Goal: Information Seeking & Learning: Learn about a topic

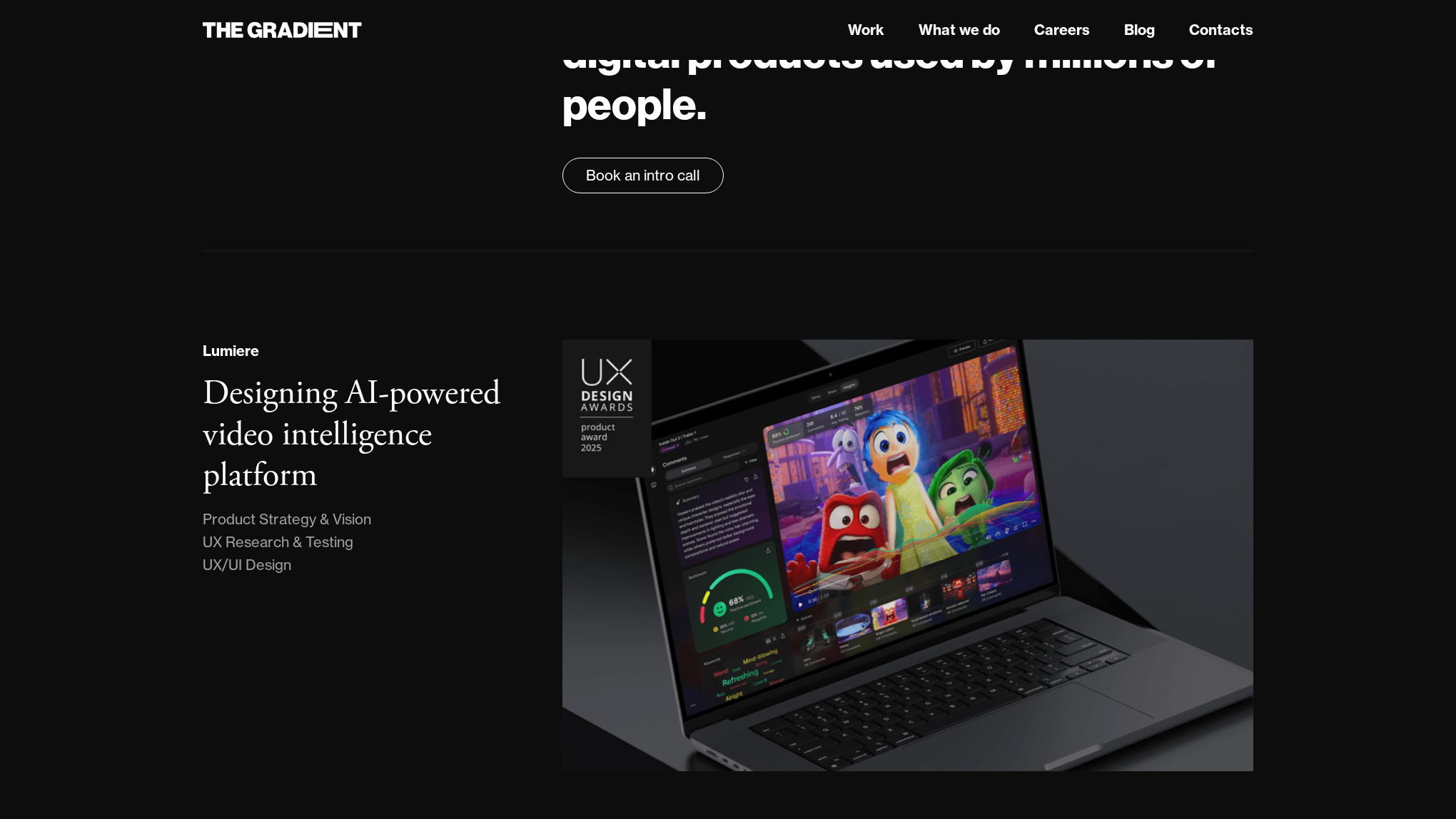
scroll to position [160, 0]
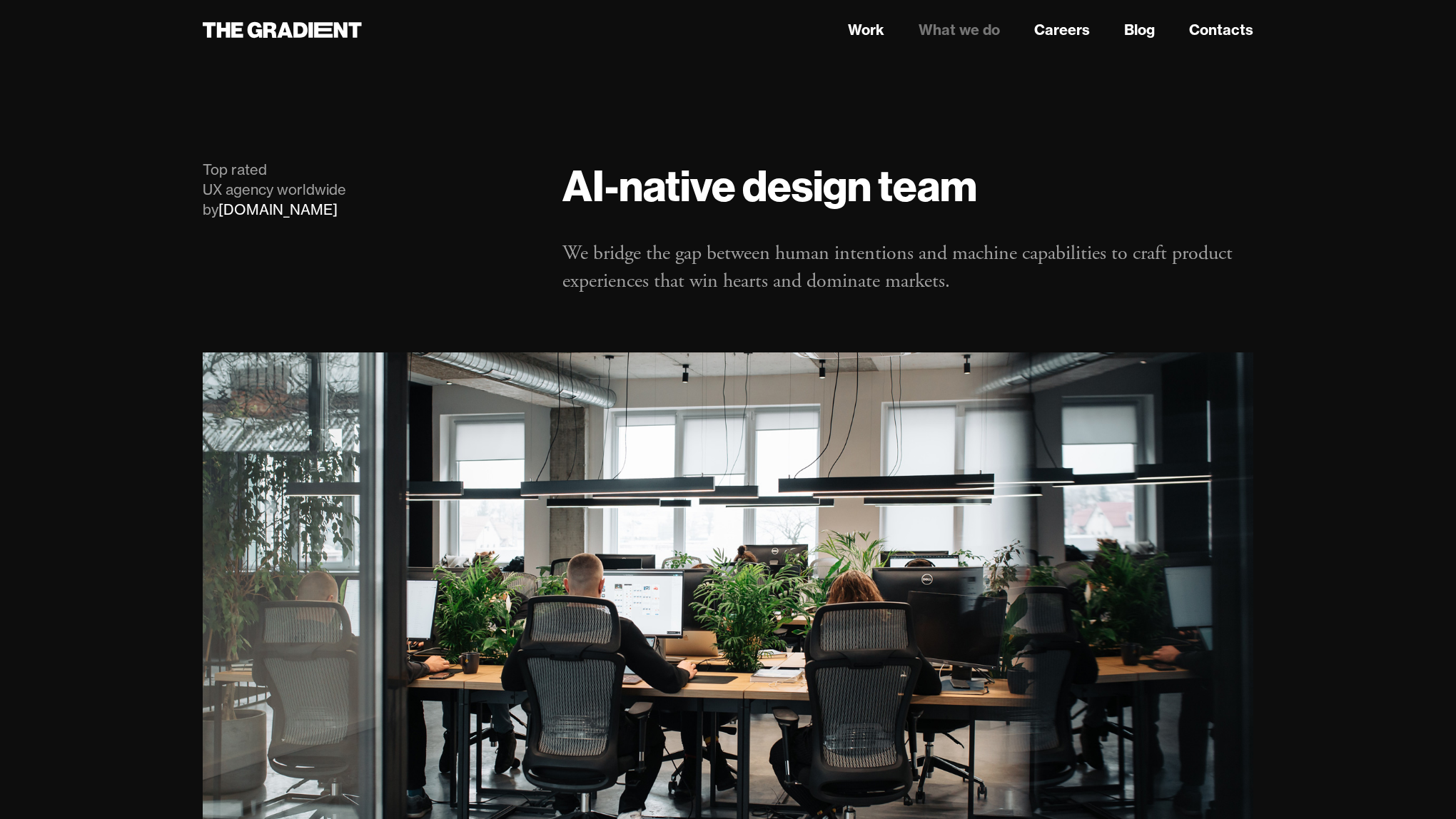
click at [963, 33] on link "What we do" at bounding box center [959, 30] width 81 height 22
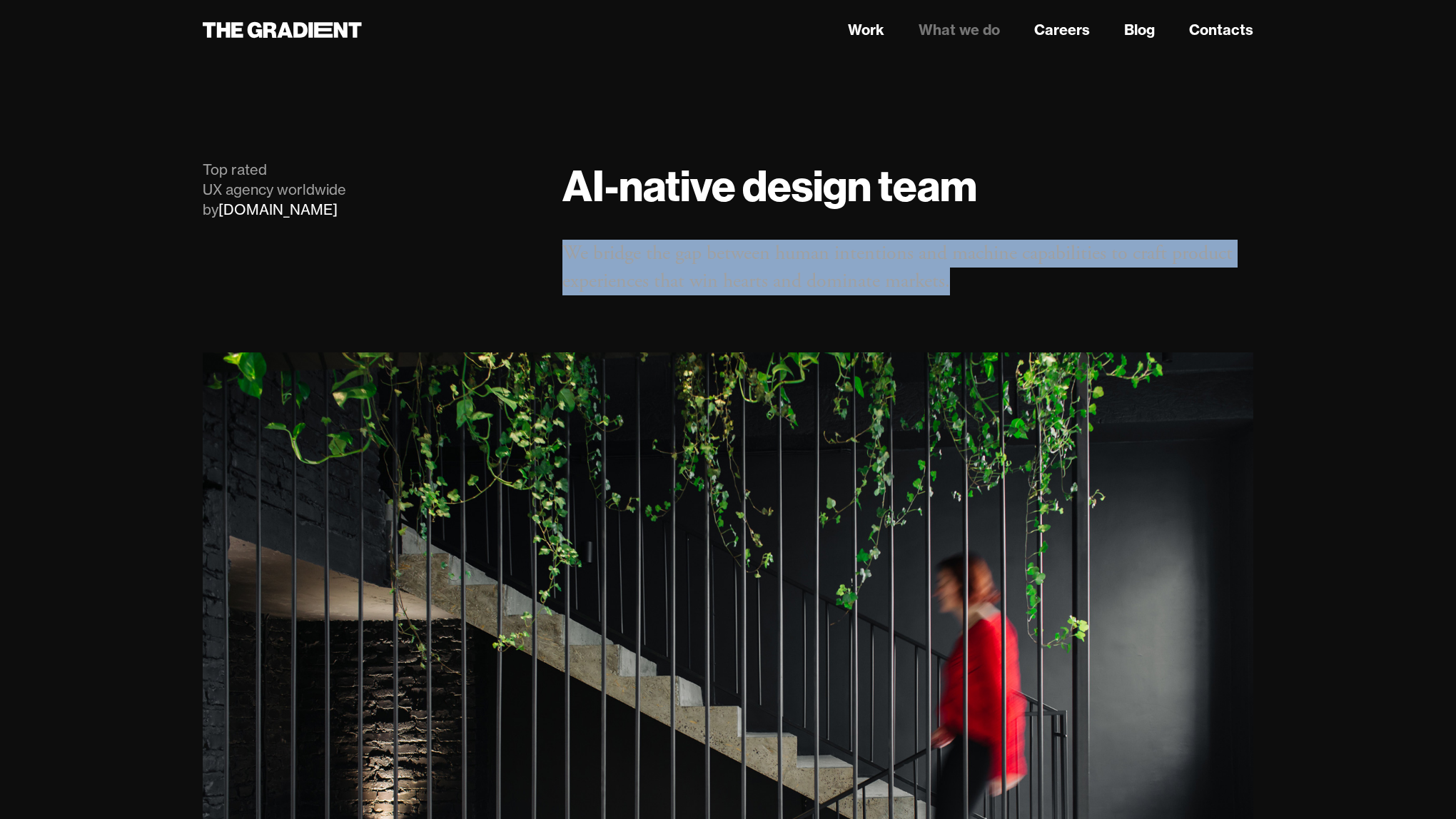
drag, startPoint x: 568, startPoint y: 249, endPoint x: 954, endPoint y: 285, distance: 387.7
click at [954, 285] on p "We bridge the gap between human intentions and machine capabilities to craft pr…" at bounding box center [908, 267] width 691 height 55
copy p "We bridge the gap between human intentions and machine capabilities to craft pr…"
click at [869, 32] on link "Work" at bounding box center [866, 30] width 36 height 22
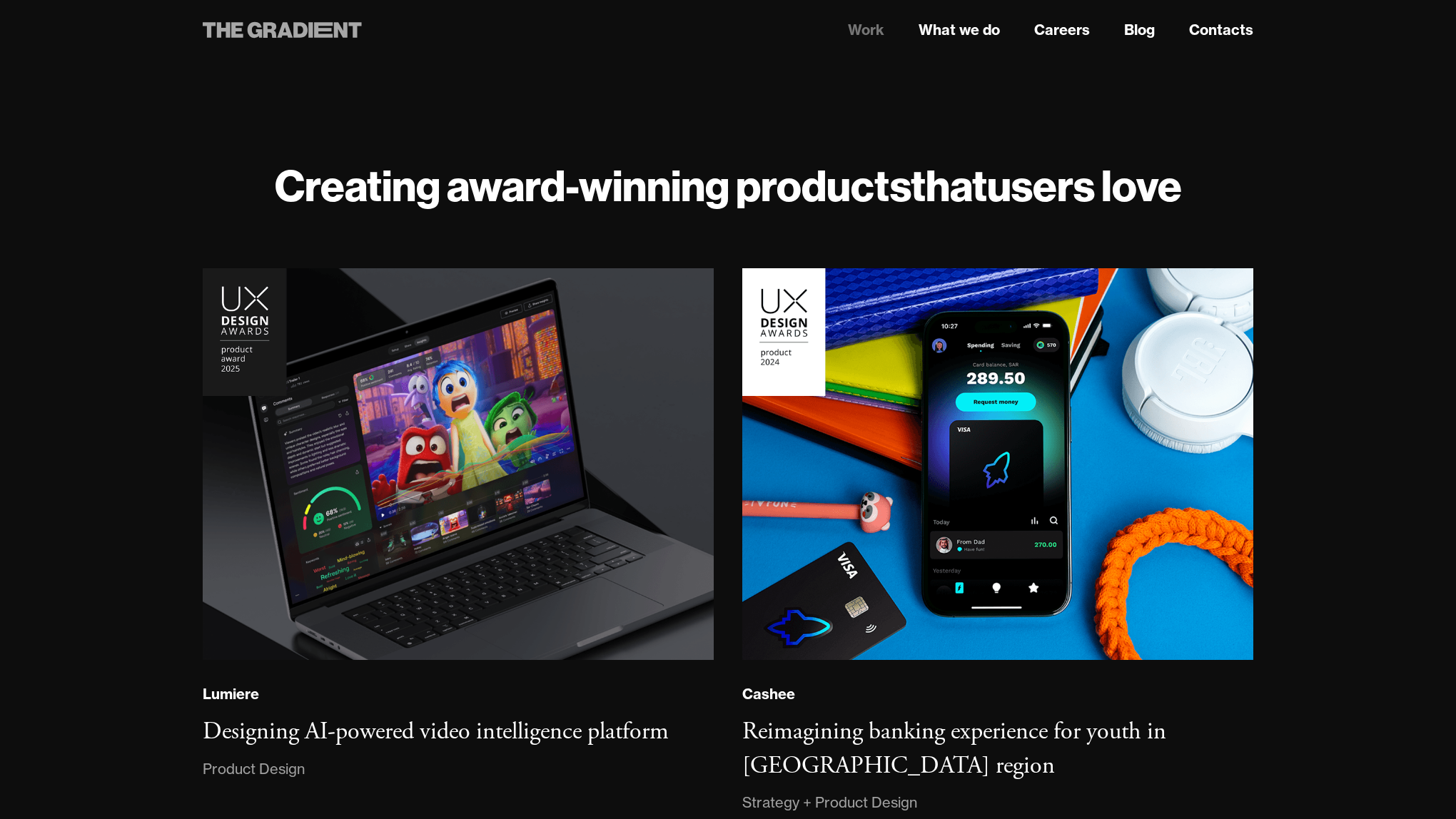
click at [306, 27] on icon at bounding box center [299, 30] width 14 height 16
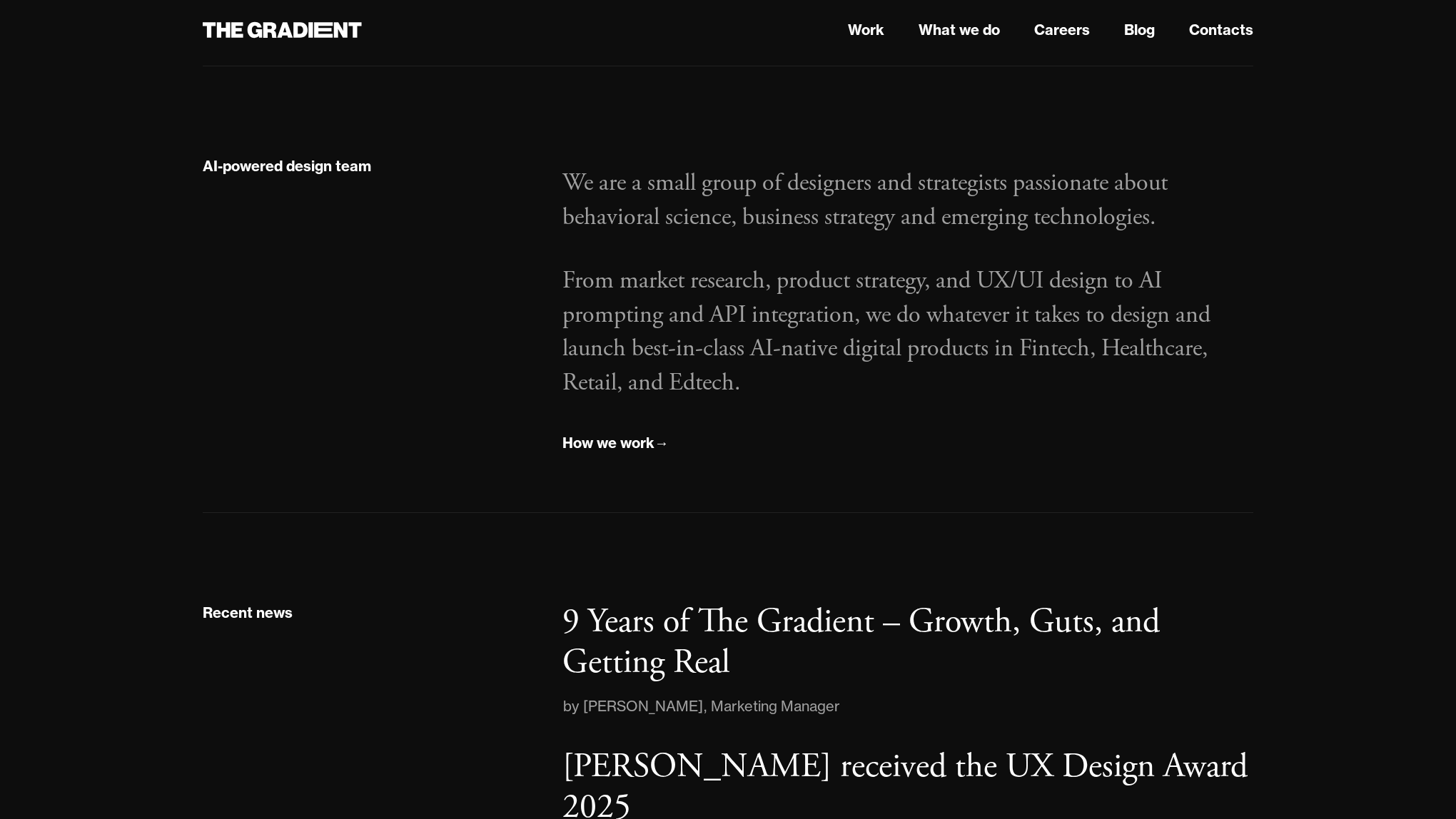
scroll to position [1843, 0]
drag, startPoint x: 984, startPoint y: 280, endPoint x: 1110, endPoint y: 290, distance: 126.4
click at [1110, 290] on p "From market research, product strategy, and UX/UI design to AI prompting and AP…" at bounding box center [908, 333] width 691 height 136
copy p "UX/UI design"
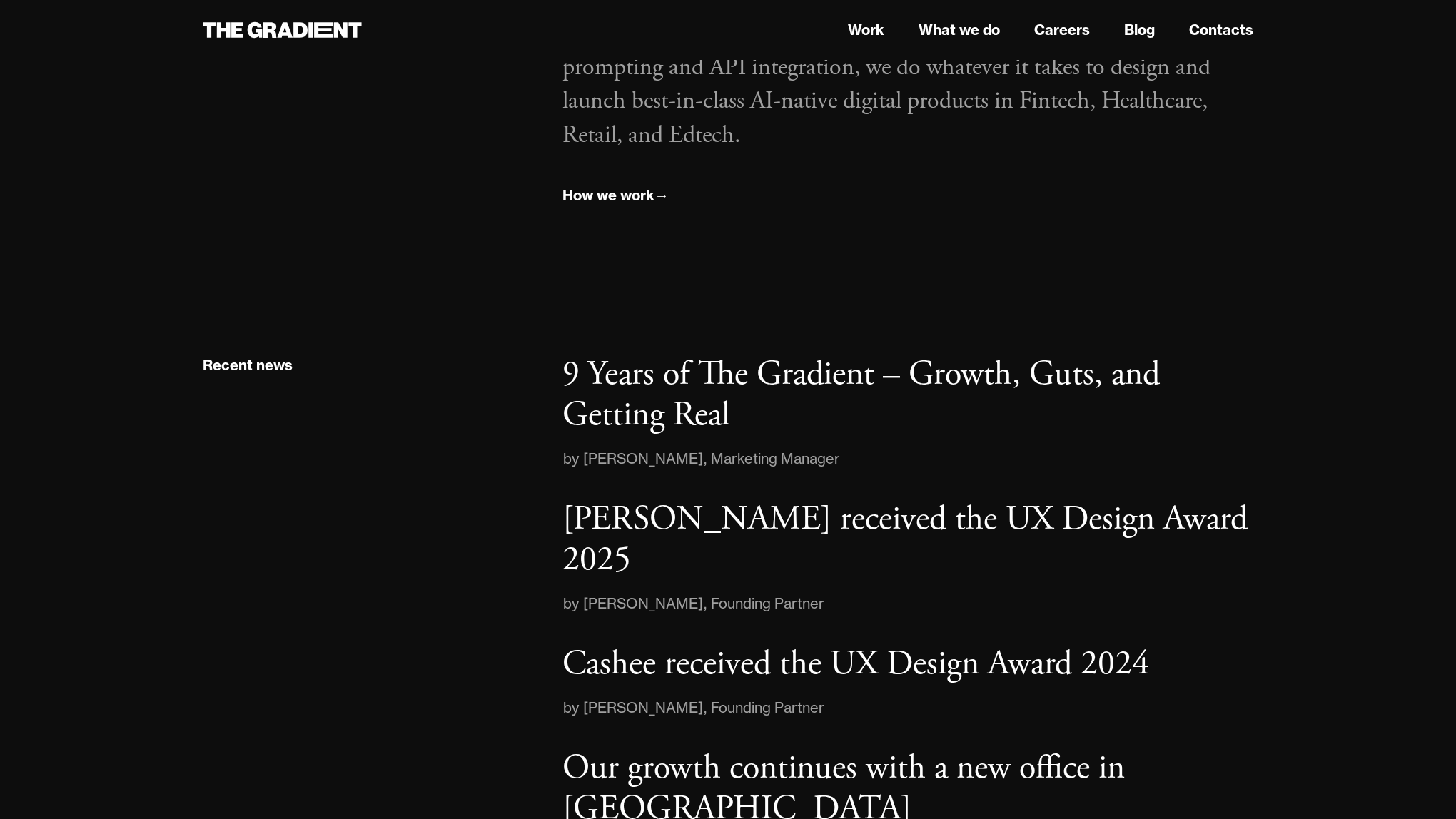
scroll to position [2033, 0]
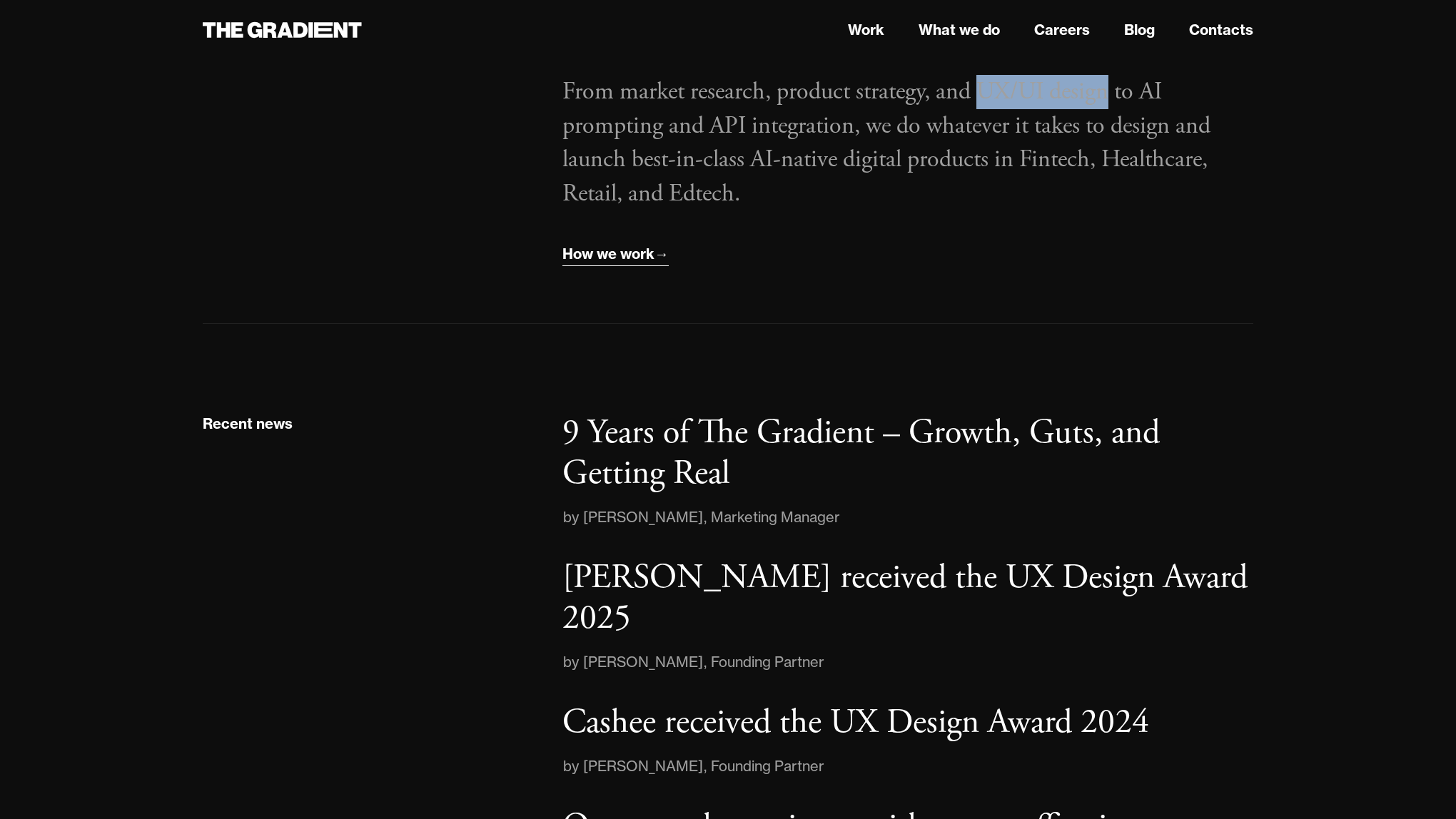
click at [620, 253] on div "How we work" at bounding box center [608, 254] width 92 height 18
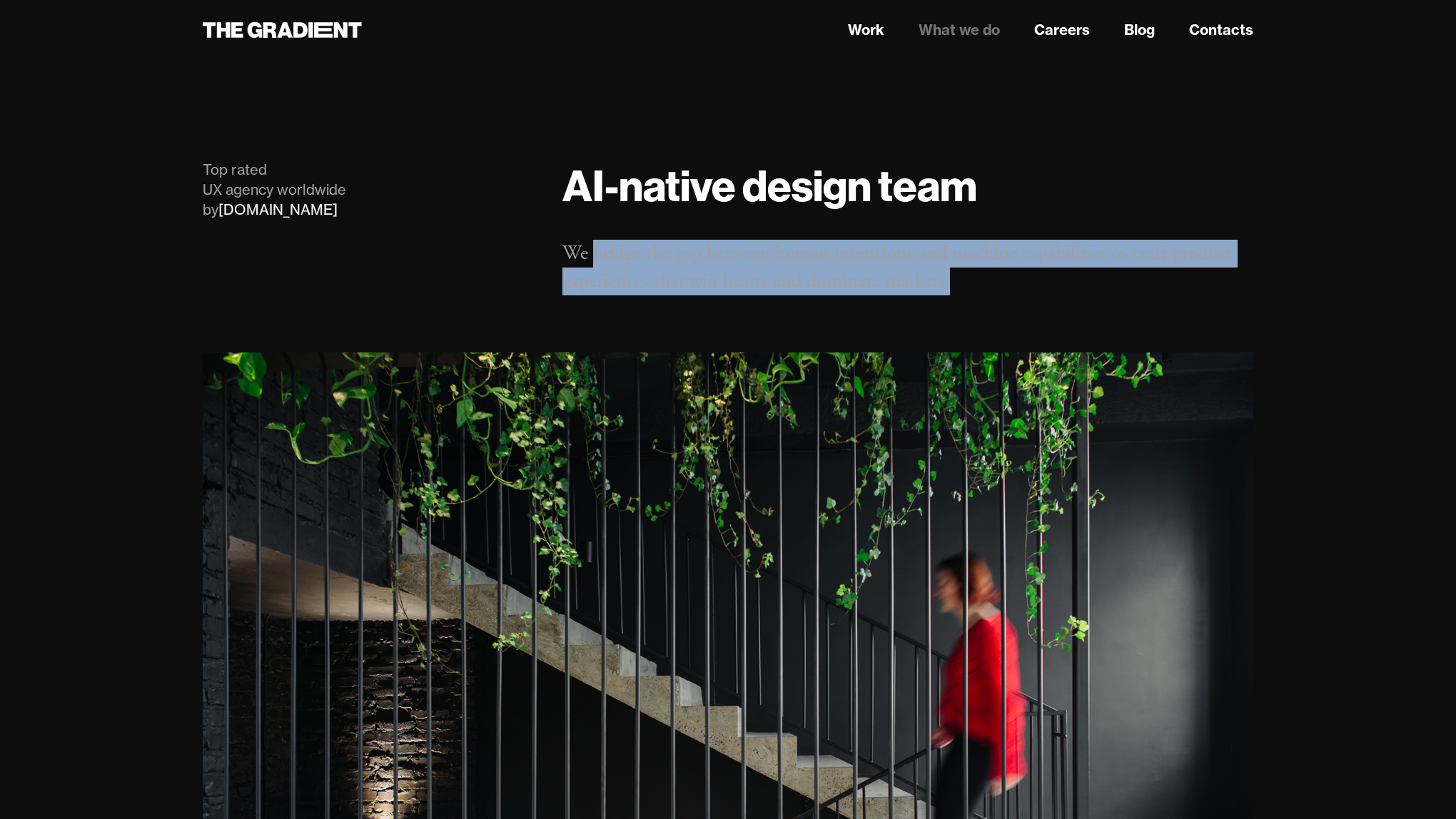
drag, startPoint x: 594, startPoint y: 253, endPoint x: 965, endPoint y: 286, distance: 372.5
click at [965, 286] on p "We bridge the gap between human intentions and machine capabilities to craft pr…" at bounding box center [908, 267] width 691 height 55
copy p "bridge the gap between human intentions and machine capabilities to craft produ…"
